Goal: Transaction & Acquisition: Book appointment/travel/reservation

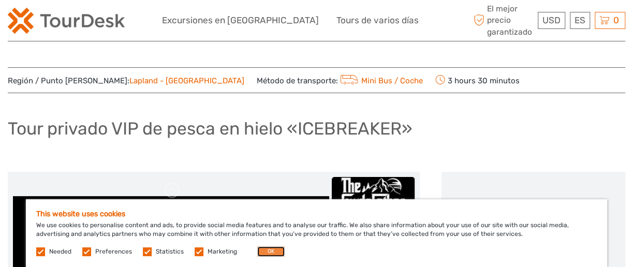
click at [268, 255] on button "OK" at bounding box center [270, 252] width 27 height 10
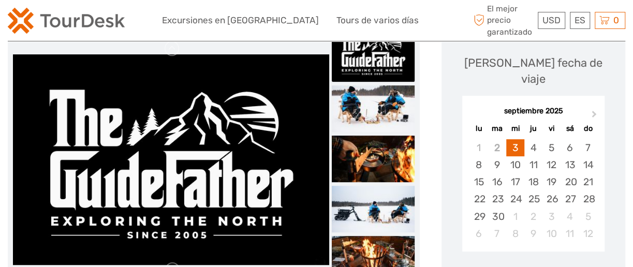
scroll to position [139, 0]
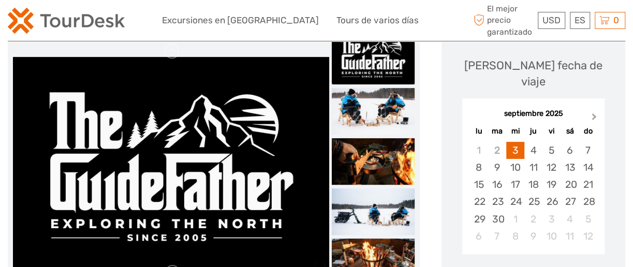
click at [590, 111] on button "Next Month" at bounding box center [595, 119] width 17 height 17
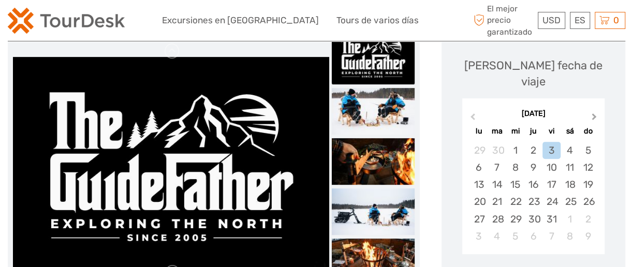
click at [597, 111] on button "Next Month" at bounding box center [595, 119] width 17 height 17
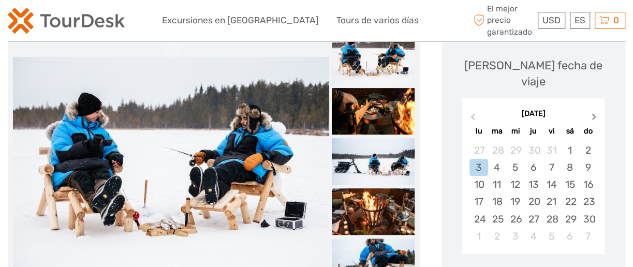
click at [596, 111] on button "Next Month" at bounding box center [595, 119] width 17 height 17
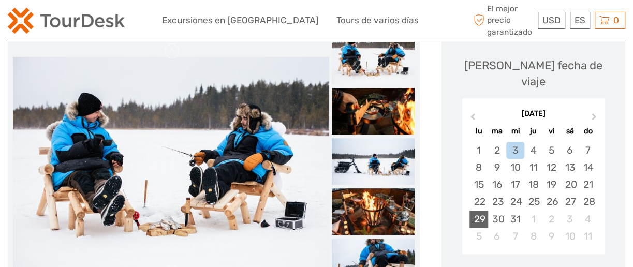
click at [479, 211] on div "29" at bounding box center [479, 219] width 18 height 17
click at [497, 211] on div "30" at bounding box center [497, 219] width 18 height 17
click at [479, 211] on div "29" at bounding box center [479, 219] width 18 height 17
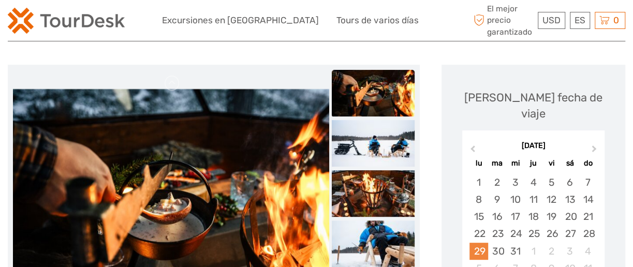
scroll to position [98, 0]
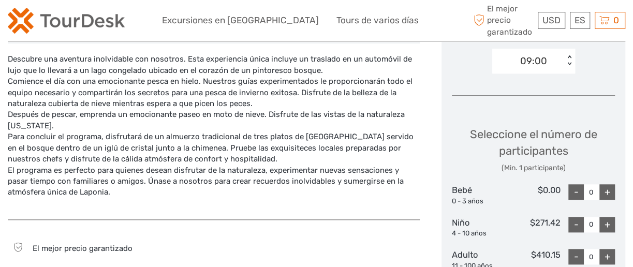
scroll to position [393, 0]
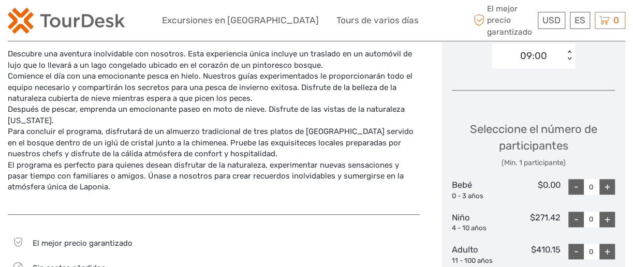
click at [609, 244] on div "+" at bounding box center [608, 252] width 16 height 16
click at [610, 244] on div "+" at bounding box center [608, 252] width 16 height 16
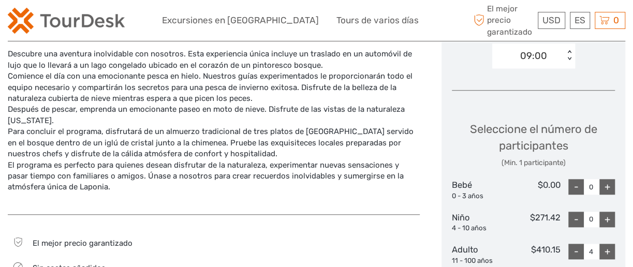
type input "5"
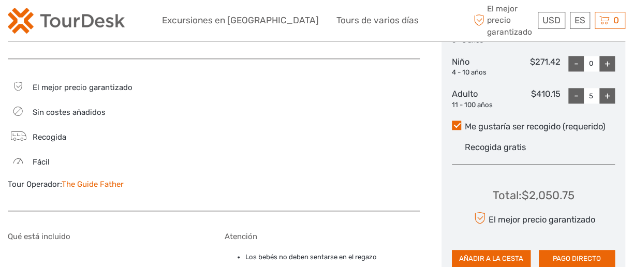
scroll to position [549, 0]
